Goal: Obtain resource: Download file/media

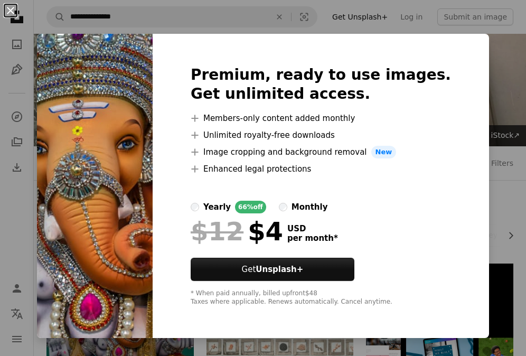
click at [8, 8] on button "An X shape" at bounding box center [10, 10] width 13 height 13
